Goal: Information Seeking & Learning: Find specific fact

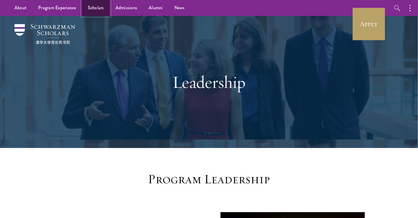
click at [101, 7] on link "Scholars" at bounding box center [96, 8] width 28 height 16
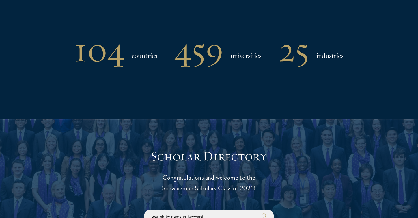
scroll to position [635, 0]
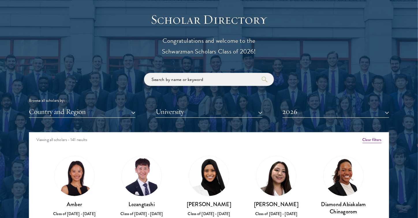
click at [185, 82] on input "search" at bounding box center [209, 79] width 130 height 13
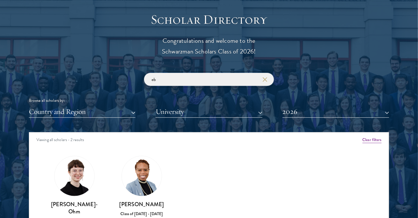
scroll to position [693, 0]
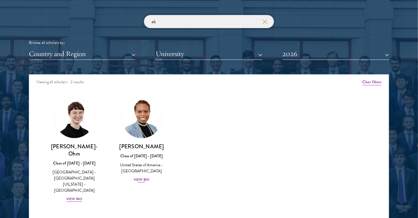
type input "eb"
click at [144, 180] on div "View Bio" at bounding box center [142, 179] width 16 height 5
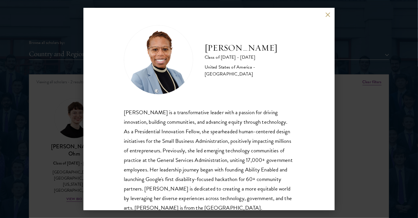
click at [328, 15] on button at bounding box center [328, 14] width 5 height 5
